Goal: Download file/media

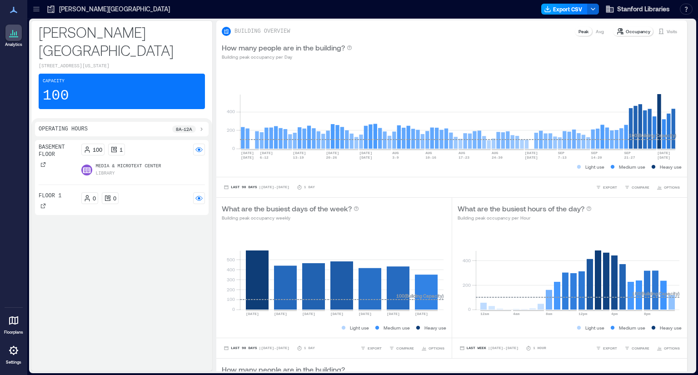
click at [558, 10] on button "Export CSV" at bounding box center [565, 9] width 46 height 11
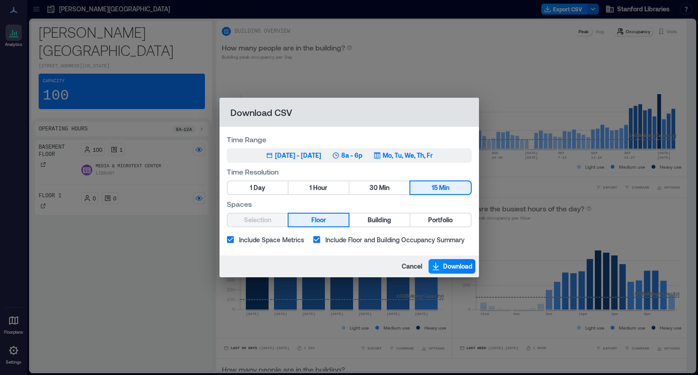
click at [298, 155] on div "[DATE] - [DATE]" at bounding box center [298, 155] width 46 height 9
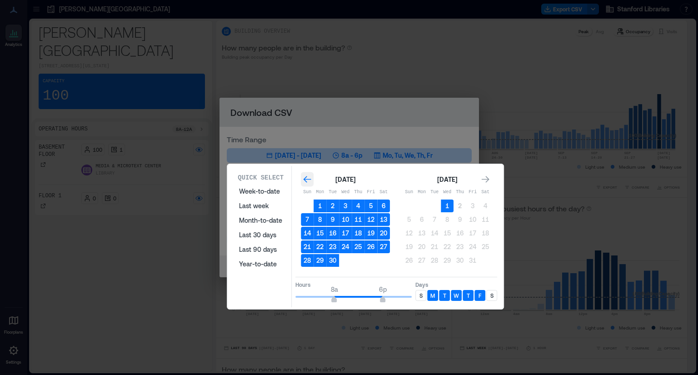
click at [306, 180] on icon "Go to previous month" at bounding box center [307, 179] width 9 height 9
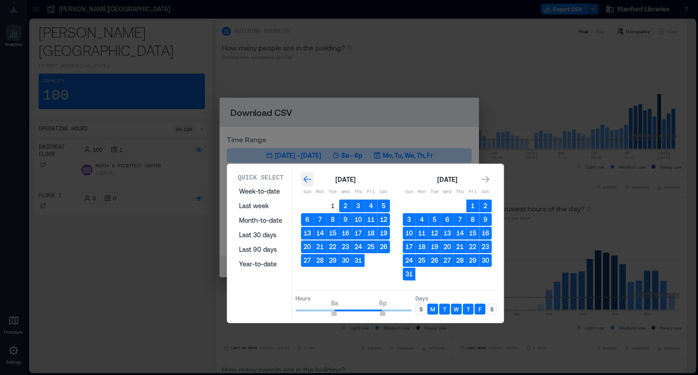
click at [306, 180] on icon "Go to previous month" at bounding box center [307, 179] width 9 height 9
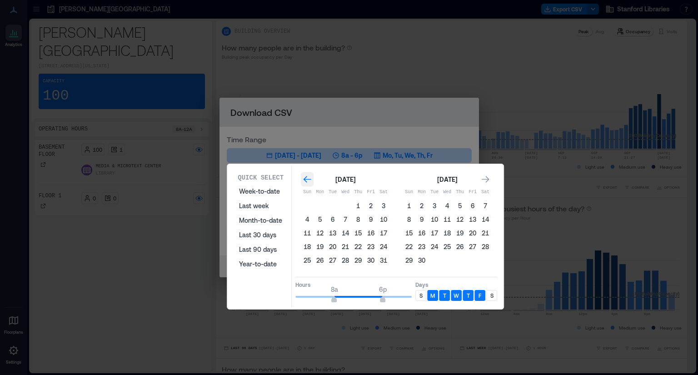
click at [306, 180] on icon "Go to previous month" at bounding box center [307, 179] width 9 height 9
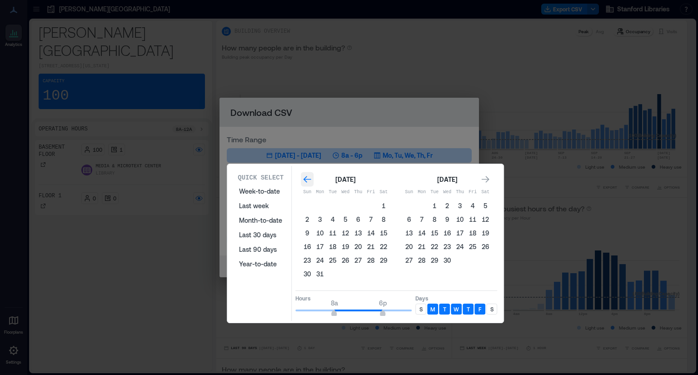
click at [304, 178] on icon "Go to previous month" at bounding box center [308, 179] width 8 height 7
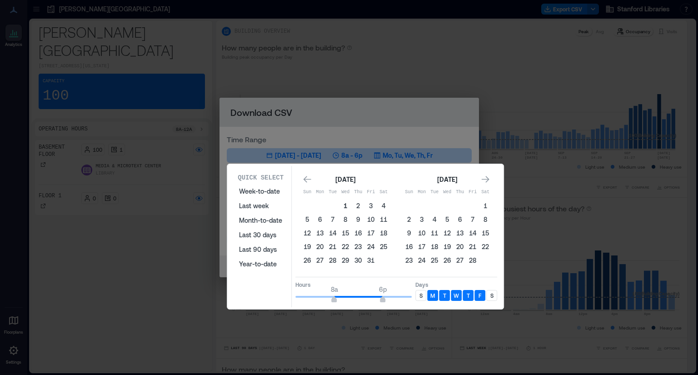
click at [344, 203] on button "1" at bounding box center [345, 206] width 13 height 13
click at [485, 182] on icon "Go to next month" at bounding box center [485, 179] width 9 height 9
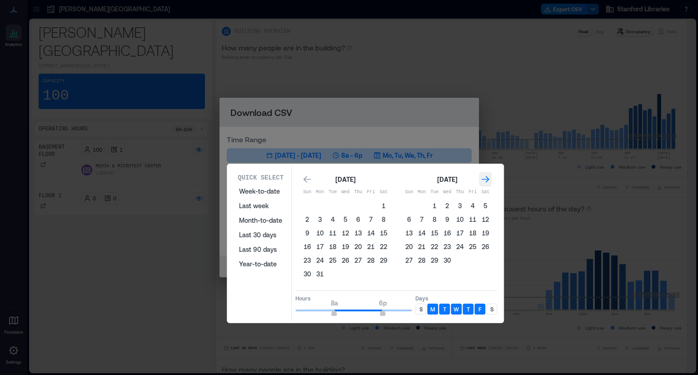
click at [485, 182] on icon "Go to next month" at bounding box center [485, 179] width 9 height 9
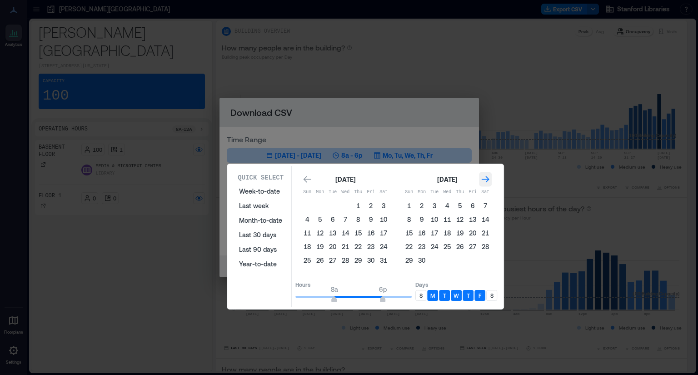
click at [485, 182] on icon "Go to next month" at bounding box center [485, 179] width 9 height 9
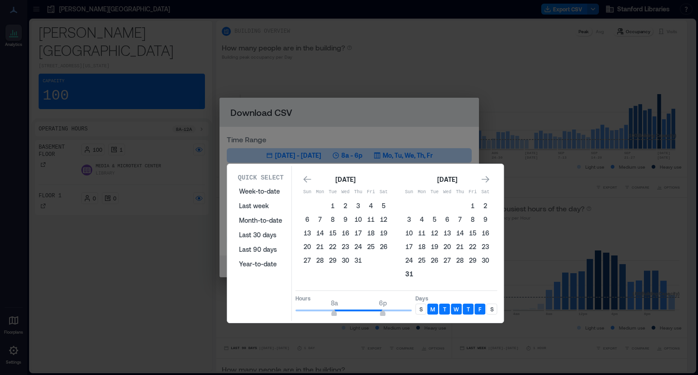
click at [408, 273] on button "31" at bounding box center [409, 274] width 13 height 13
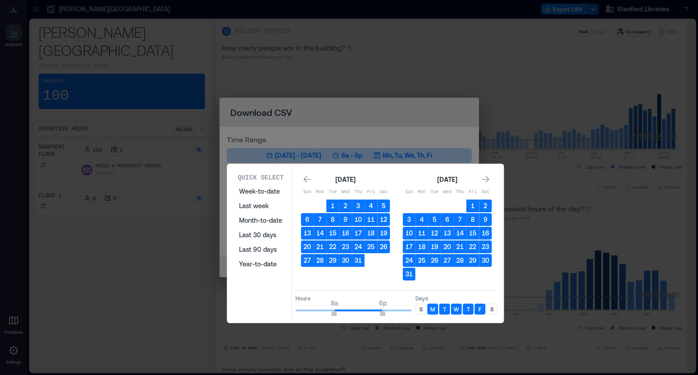
click at [492, 308] on p "S" at bounding box center [492, 309] width 3 height 7
click at [420, 306] on p "S" at bounding box center [421, 309] width 3 height 7
type input "**"
drag, startPoint x: 382, startPoint y: 311, endPoint x: 425, endPoint y: 315, distance: 42.9
click at [425, 315] on div "Hours 8a 12a Days S M T W T F S" at bounding box center [397, 304] width 202 height 27
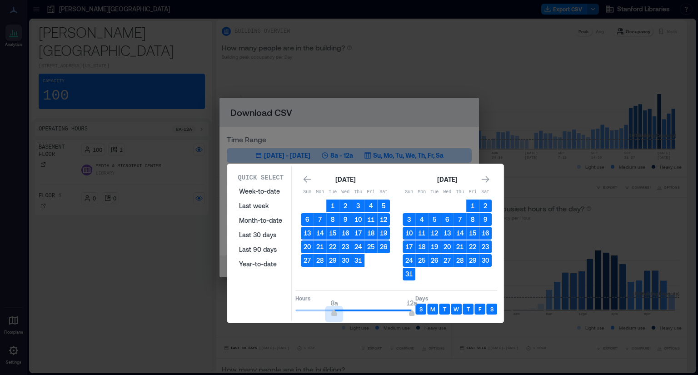
type input "*"
drag, startPoint x: 336, startPoint y: 311, endPoint x: 264, endPoint y: 295, distance: 74.0
click at [264, 295] on div "Quick Select Week-to-date Last week Month-to-date Last 30 days Last 90 days Yea…" at bounding box center [365, 243] width 271 height 155
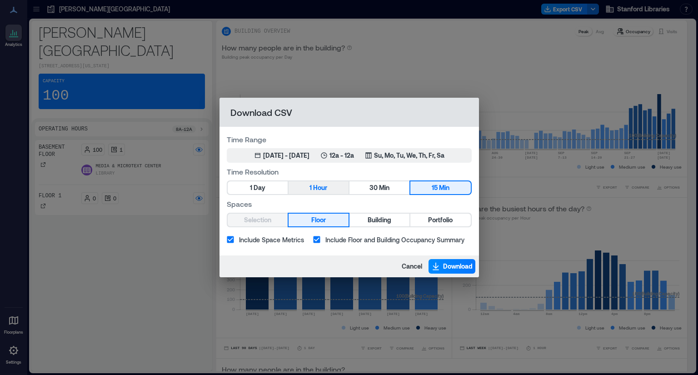
click at [332, 189] on button "1 Hour" at bounding box center [319, 187] width 60 height 13
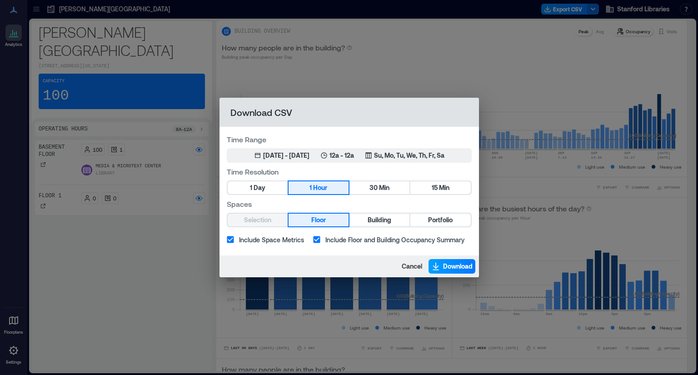
click at [446, 266] on span "Download" at bounding box center [458, 266] width 30 height 9
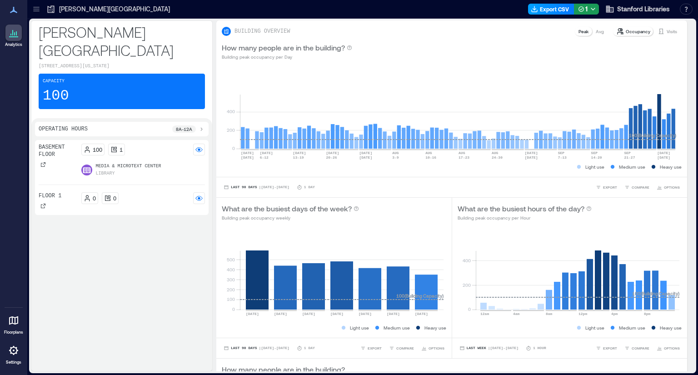
click at [550, 9] on button "Export CSV" at bounding box center [551, 9] width 46 height 11
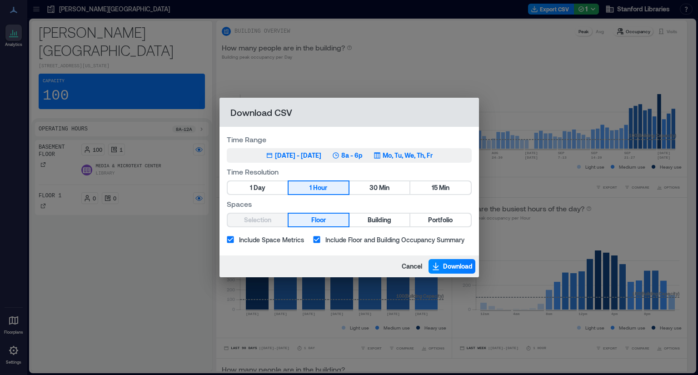
click at [275, 152] on div "[DATE] - [DATE]" at bounding box center [298, 155] width 46 height 9
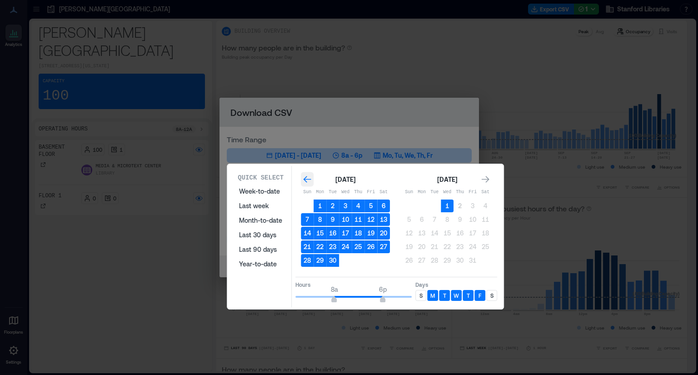
click at [308, 178] on icon "Go to previous month" at bounding box center [307, 179] width 9 height 9
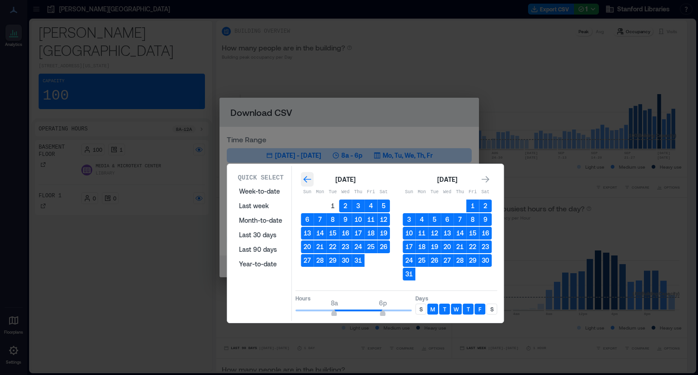
click at [308, 178] on icon "Go to previous month" at bounding box center [307, 179] width 9 height 9
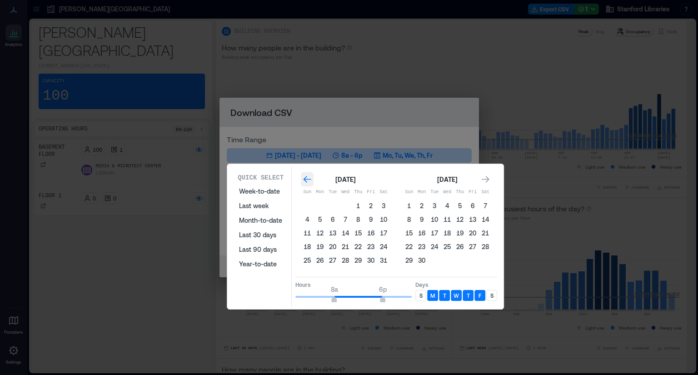
click at [308, 178] on icon "Go to previous month" at bounding box center [307, 179] width 9 height 9
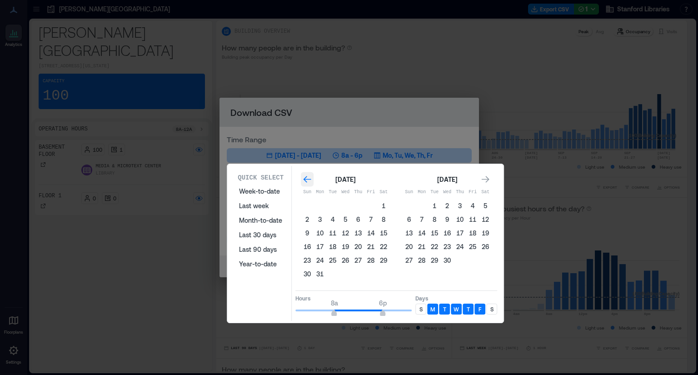
click at [308, 178] on icon "Go to previous month" at bounding box center [307, 179] width 9 height 9
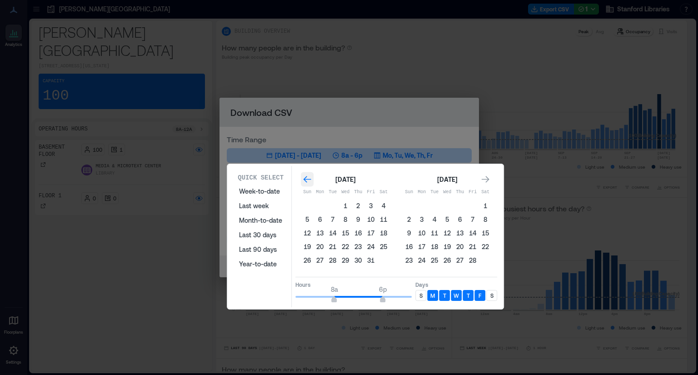
click at [308, 178] on icon "Go to previous month" at bounding box center [307, 179] width 9 height 9
click at [488, 180] on icon "Go to next month" at bounding box center [486, 179] width 8 height 7
click at [308, 204] on button "1" at bounding box center [307, 206] width 13 height 13
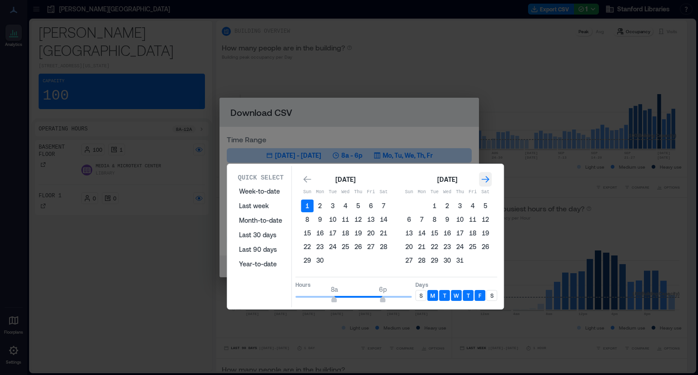
click at [487, 177] on icon "Go to next month" at bounding box center [486, 179] width 8 height 7
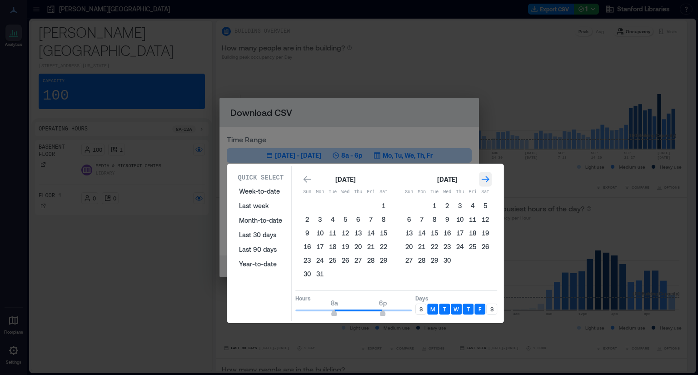
click at [487, 177] on icon "Go to next month" at bounding box center [486, 179] width 8 height 7
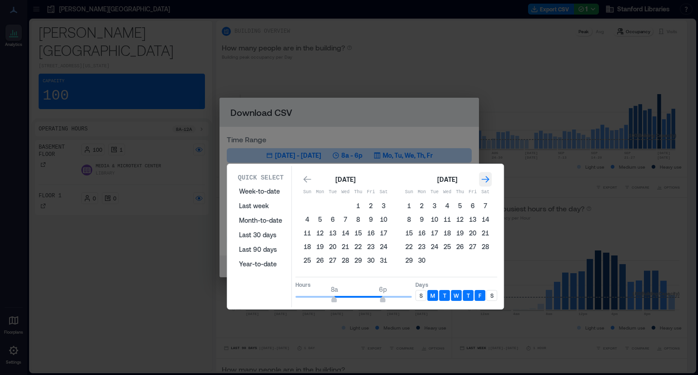
click at [487, 177] on icon "Go to next month" at bounding box center [486, 179] width 8 height 7
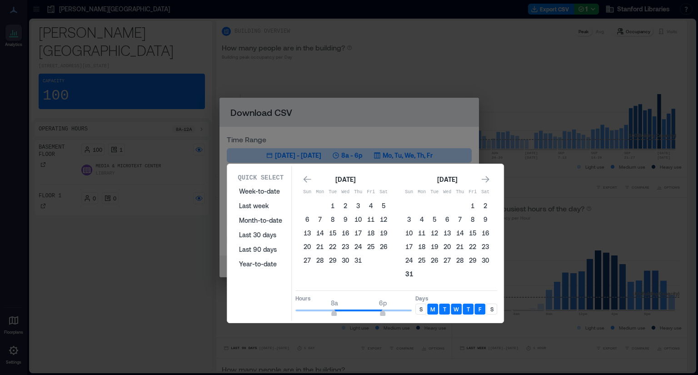
click at [410, 274] on button "31" at bounding box center [409, 274] width 13 height 13
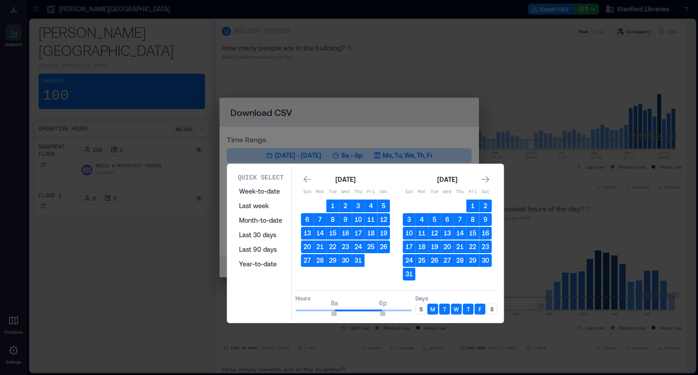
click at [495, 307] on div "S" at bounding box center [492, 309] width 11 height 11
click at [422, 306] on p "S" at bounding box center [421, 309] width 3 height 7
type input "**"
click at [410, 310] on span at bounding box center [354, 311] width 116 height 2
type input "*"
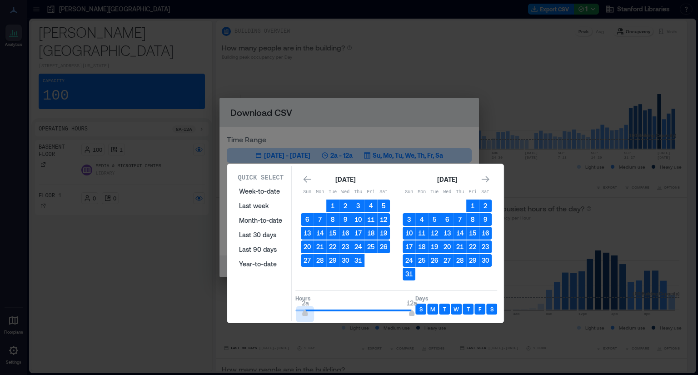
drag, startPoint x: 335, startPoint y: 310, endPoint x: 270, endPoint y: 309, distance: 65.0
click at [270, 309] on div "Quick Select Week-to-date Last week Month-to-date Last 30 days Last 90 days Yea…" at bounding box center [365, 243] width 271 height 155
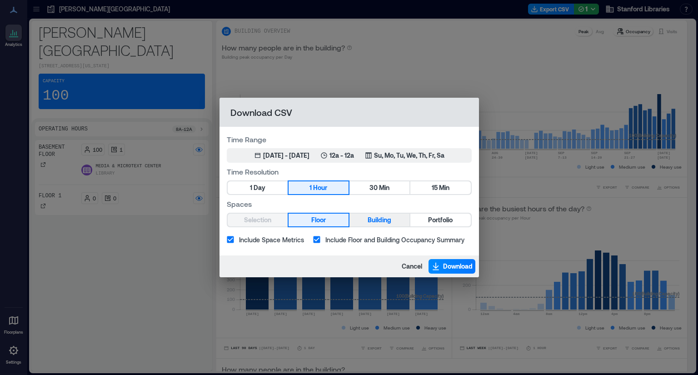
click at [369, 218] on span "Building" at bounding box center [380, 220] width 24 height 11
click at [336, 217] on button "Floor" at bounding box center [319, 220] width 60 height 13
click at [366, 220] on button "Building" at bounding box center [380, 220] width 60 height 13
click at [329, 220] on button "Floor" at bounding box center [319, 220] width 60 height 13
click at [460, 263] on span "Download" at bounding box center [458, 266] width 30 height 9
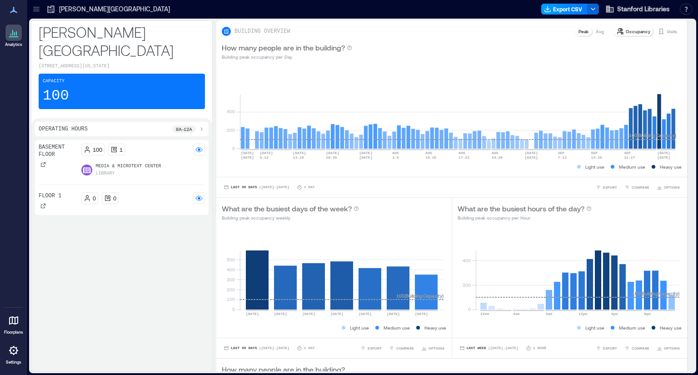
click at [566, 11] on button "Export CSV" at bounding box center [565, 9] width 46 height 11
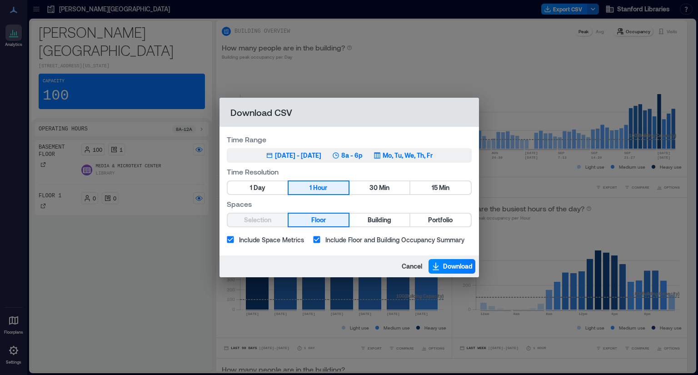
click at [299, 154] on div "[DATE] - [DATE]" at bounding box center [298, 155] width 46 height 9
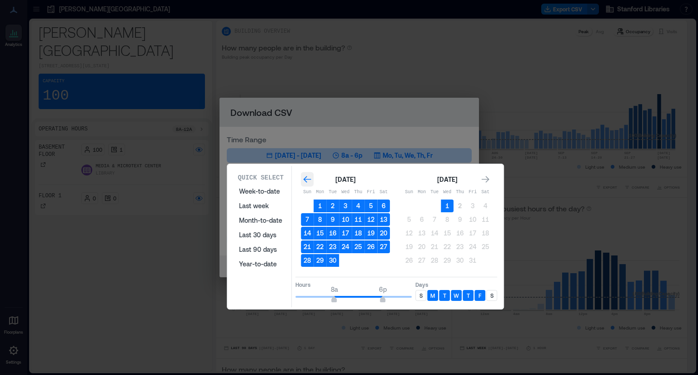
click at [304, 179] on icon "Go to previous month" at bounding box center [308, 179] width 8 height 7
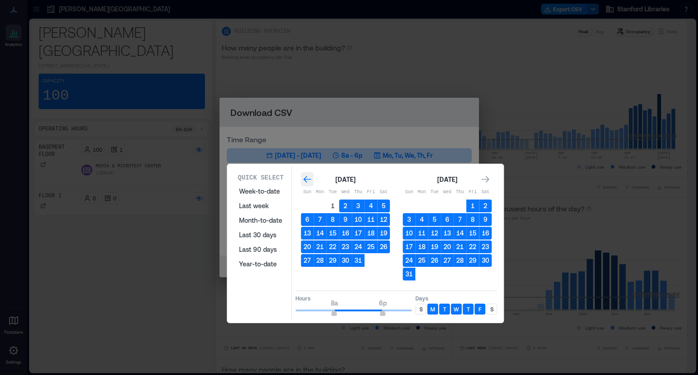
click at [304, 179] on icon "Go to previous month" at bounding box center [308, 179] width 8 height 7
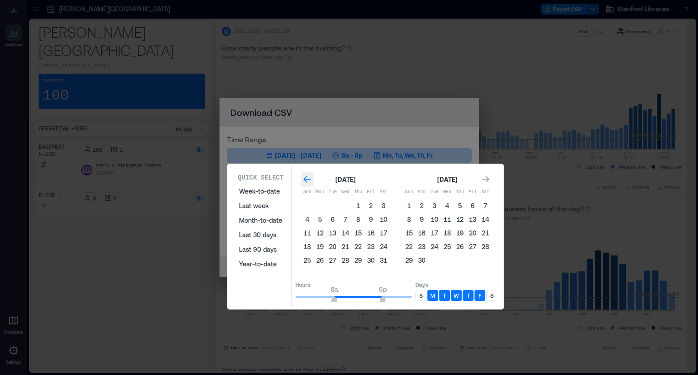
click at [304, 179] on icon "Go to previous month" at bounding box center [308, 179] width 8 height 7
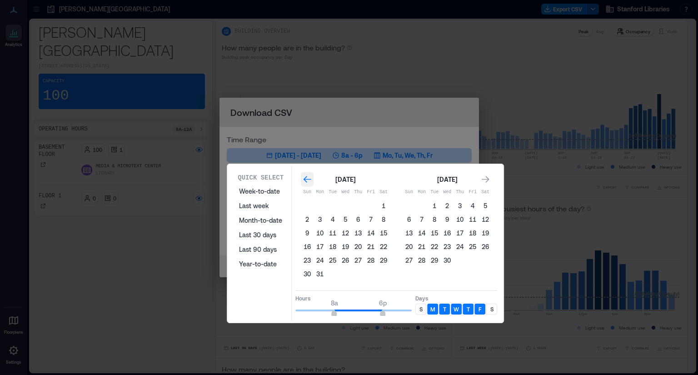
click at [304, 179] on icon "Go to previous month" at bounding box center [308, 179] width 8 height 7
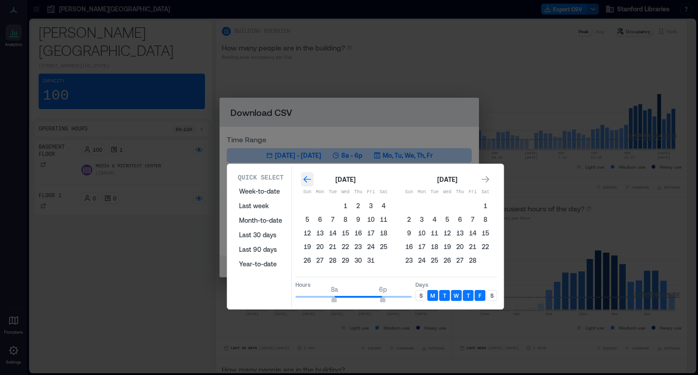
click at [304, 179] on icon "Go to previous month" at bounding box center [308, 179] width 8 height 7
click at [486, 179] on icon "Go to next month" at bounding box center [486, 179] width 8 height 7
click at [308, 203] on button "1" at bounding box center [307, 206] width 13 height 13
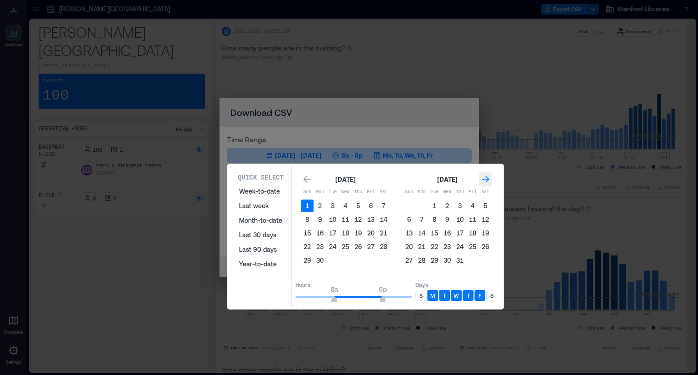
click at [489, 177] on icon "Go to next month" at bounding box center [485, 179] width 9 height 9
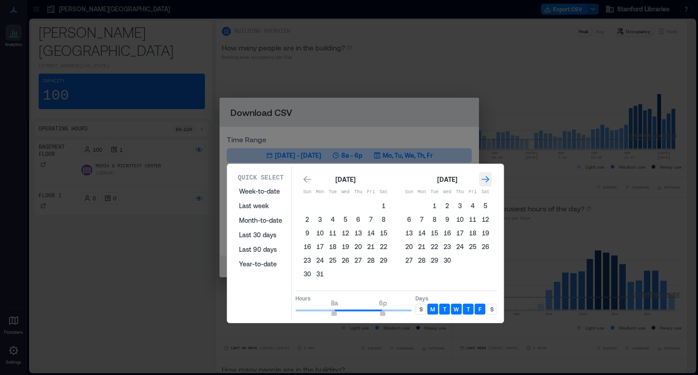
click at [489, 177] on icon "Go to next month" at bounding box center [485, 179] width 9 height 9
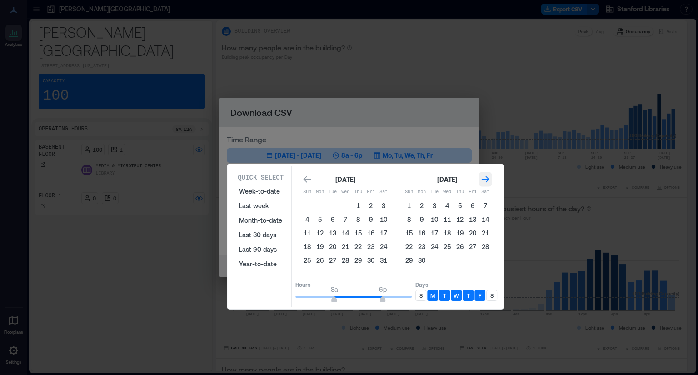
click at [489, 177] on icon "Go to next month" at bounding box center [485, 179] width 9 height 9
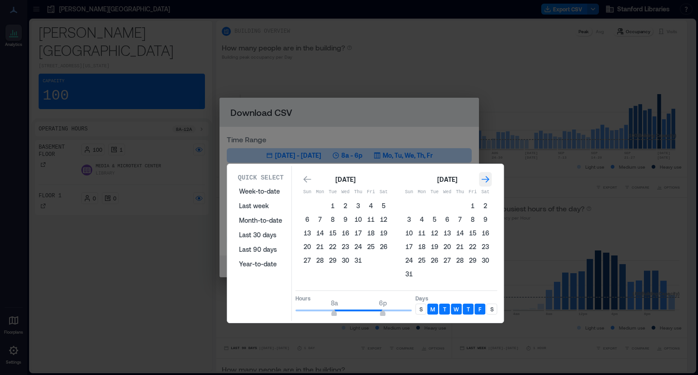
click at [489, 177] on icon "Go to next month" at bounding box center [485, 179] width 9 height 9
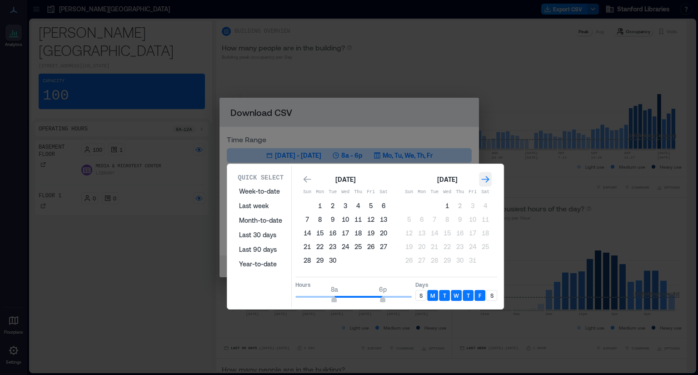
click at [489, 177] on icon "Go to next month" at bounding box center [485, 179] width 9 height 9
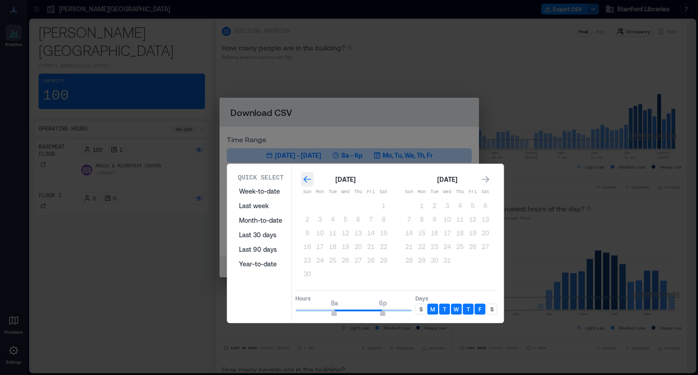
click at [304, 176] on icon "Go to previous month" at bounding box center [307, 179] width 9 height 9
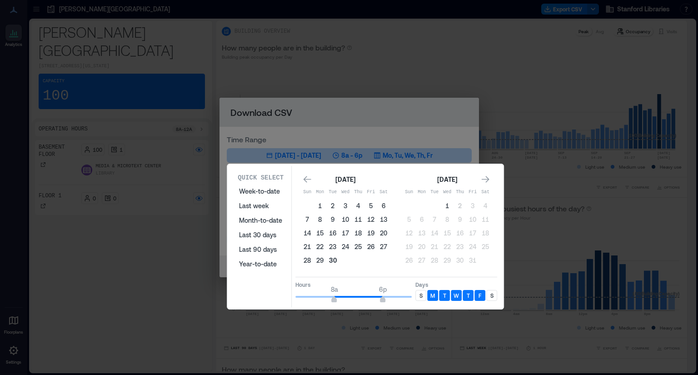
click at [333, 260] on button "30" at bounding box center [332, 260] width 13 height 13
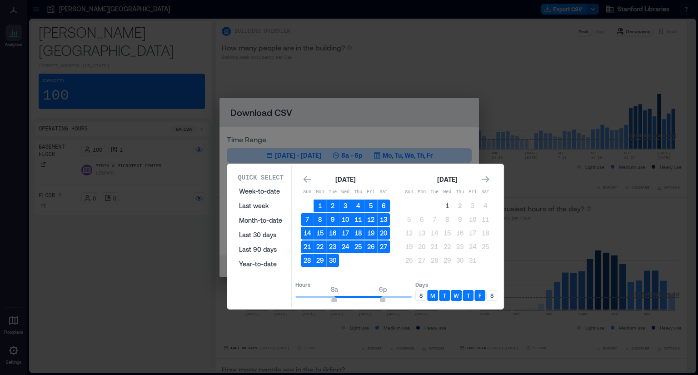
click at [424, 295] on div "S" at bounding box center [421, 295] width 11 height 11
click at [493, 296] on p "S" at bounding box center [492, 295] width 3 height 7
type input "**"
drag, startPoint x: 384, startPoint y: 296, endPoint x: 434, endPoint y: 296, distance: 49.6
click at [434, 296] on div "Hours 8a 9p Days S M T W T F S" at bounding box center [397, 290] width 202 height 27
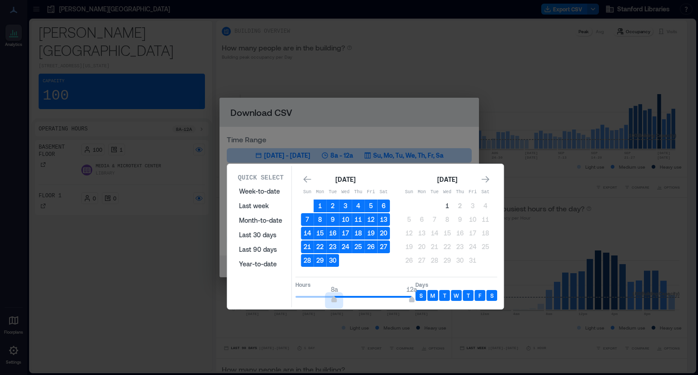
type input "*"
drag, startPoint x: 333, startPoint y: 295, endPoint x: 259, endPoint y: 294, distance: 74.1
click at [259, 294] on div "Quick Select Week-to-date Last week Month-to-date Last 30 days Last 90 days Yea…" at bounding box center [365, 236] width 271 height 141
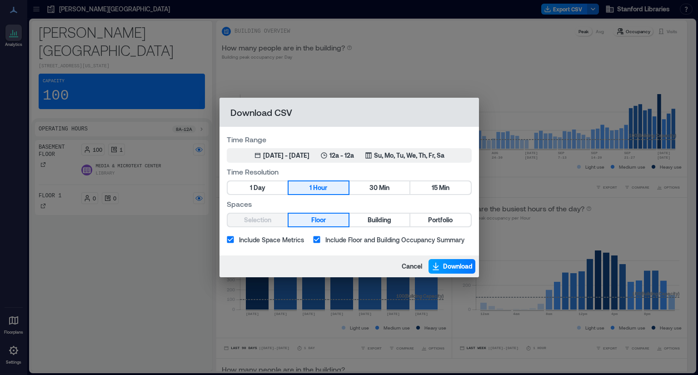
click at [447, 265] on span "Download" at bounding box center [458, 266] width 30 height 9
